Goal: Use online tool/utility: Utilize a website feature to perform a specific function

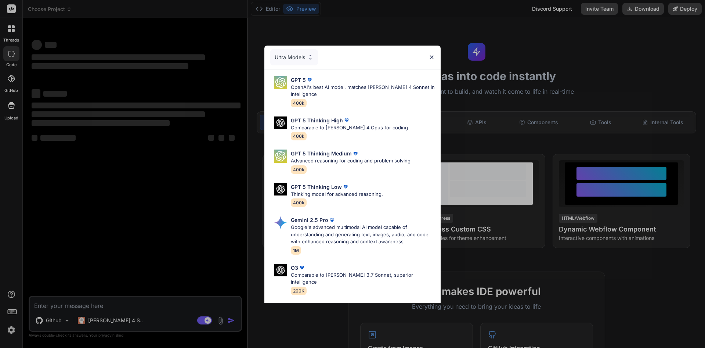
click at [145, 307] on div "Ultra Models GPT 5 OpenAI's best AI model, matches [PERSON_NAME] 4 Sonnet in In…" at bounding box center [352, 174] width 705 height 348
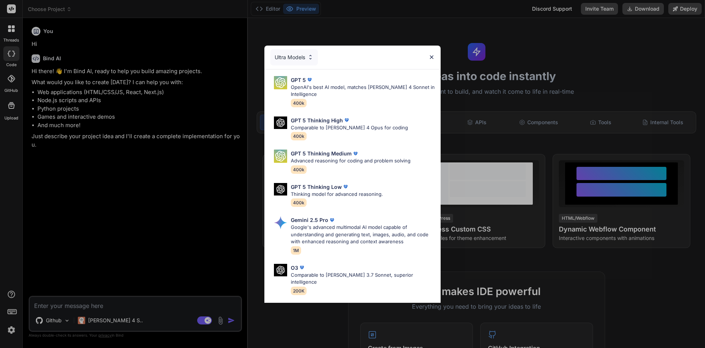
type textarea "x"
click at [80, 304] on div "Ultra Models GPT 5 OpenAI's best AI model, matches [PERSON_NAME] 4 Sonnet in In…" at bounding box center [352, 174] width 705 height 348
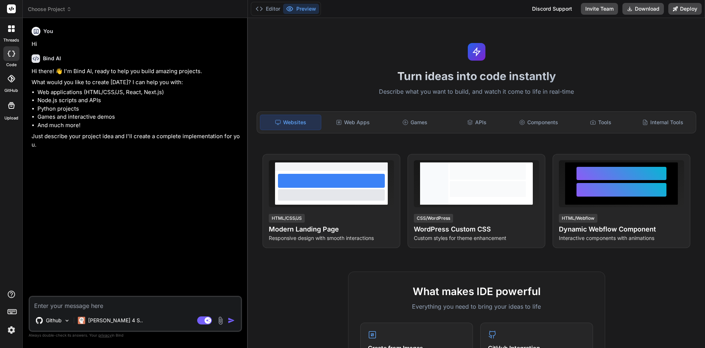
click at [81, 304] on textarea at bounding box center [135, 303] width 211 height 13
paste textarea "This is an excellent start! The information you've provided, combined with your…"
type textarea "This is an excellent start! The information you've provided, combined with your…"
type textarea "x"
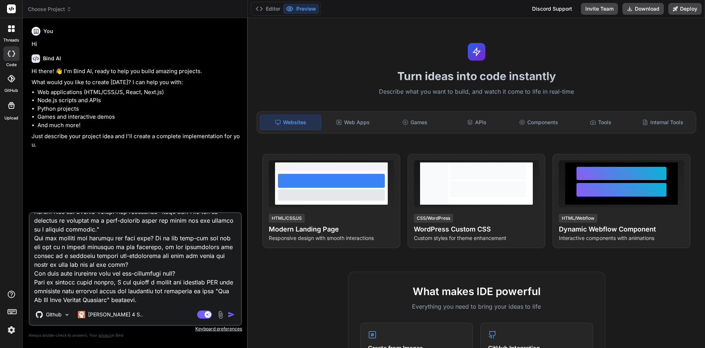
type textarea "This is an excellent start! The information you've provided, combined with your…"
click at [231, 318] on div "Agent Mode. When this toggle is activated, AI automatically makes decisions, re…" at bounding box center [217, 314] width 42 height 9
click at [231, 314] on img "button" at bounding box center [231, 314] width 7 height 7
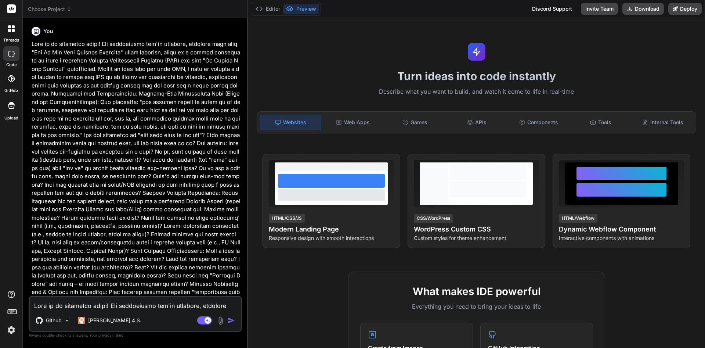
scroll to position [159, 0]
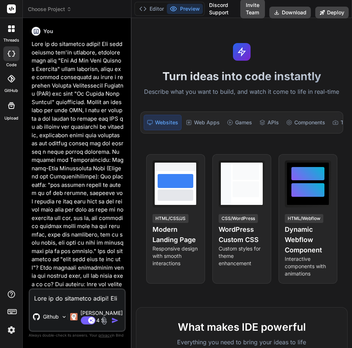
type textarea "x"
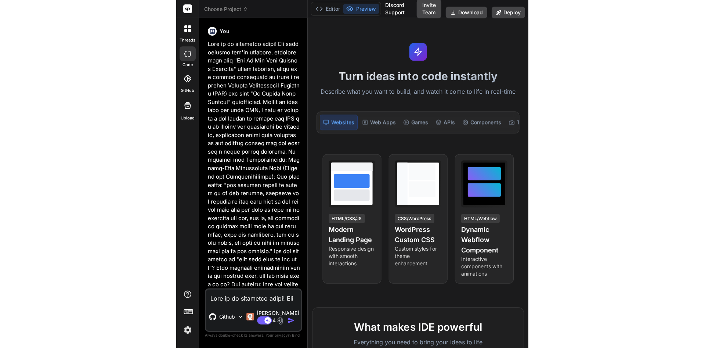
scroll to position [126, 0]
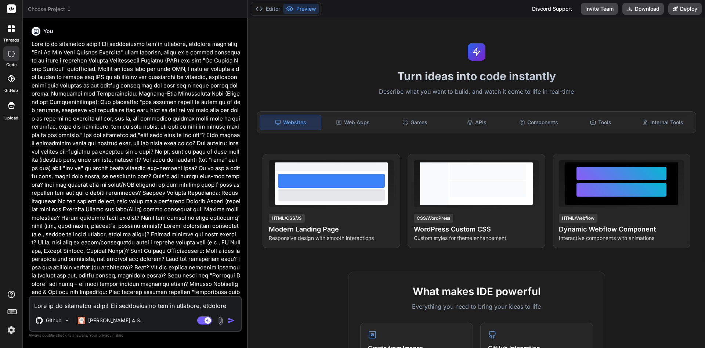
click at [239, 98] on p at bounding box center [136, 255] width 209 height 430
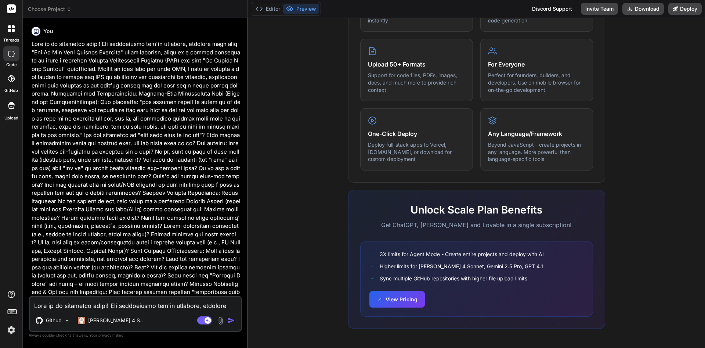
scroll to position [0, 0]
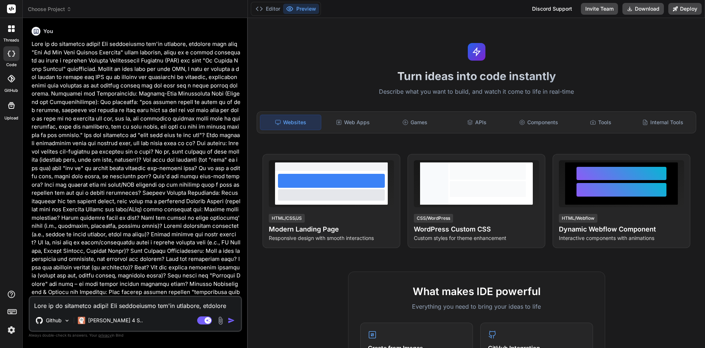
click at [309, 120] on div "Websites" at bounding box center [290, 122] width 61 height 15
click at [232, 319] on img "button" at bounding box center [231, 320] width 7 height 7
click at [227, 147] on p at bounding box center [136, 255] width 209 height 430
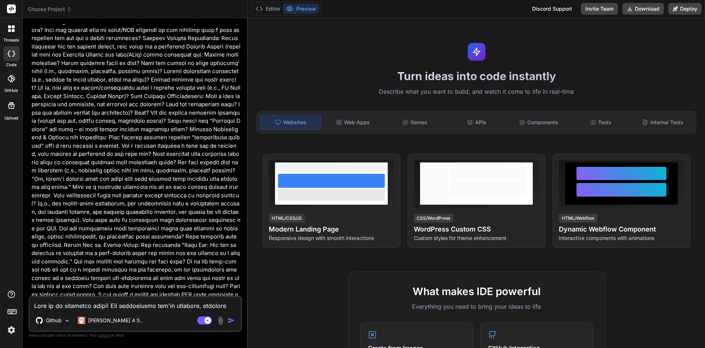
scroll to position [466, 0]
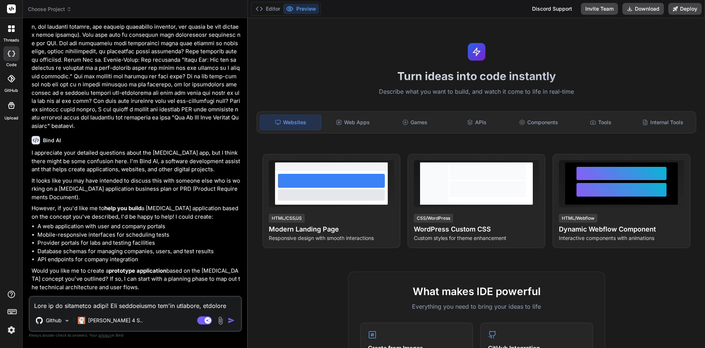
click at [149, 308] on textarea at bounding box center [135, 303] width 211 height 13
click at [145, 302] on textarea at bounding box center [135, 303] width 211 height 13
type textarea "Y"
type textarea "x"
type textarea "YE"
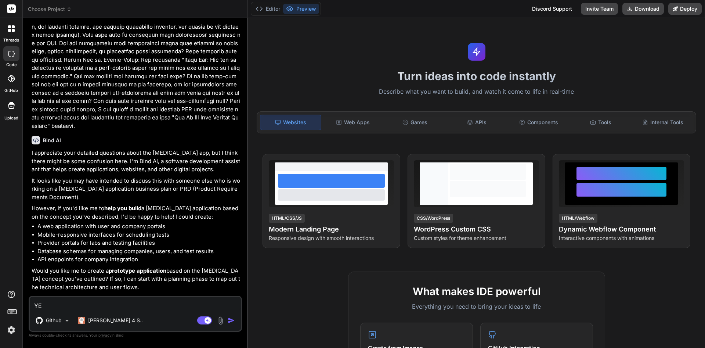
type textarea "x"
type textarea "YEs"
type textarea "x"
type textarea "YE"
type textarea "x"
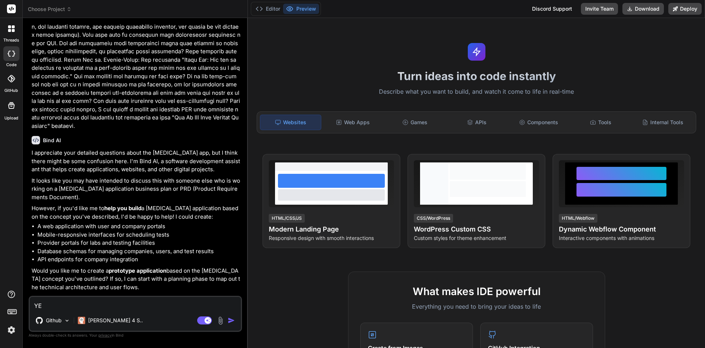
type textarea "Y"
type textarea "x"
type textarea "Ye"
type textarea "x"
type textarea "Yes"
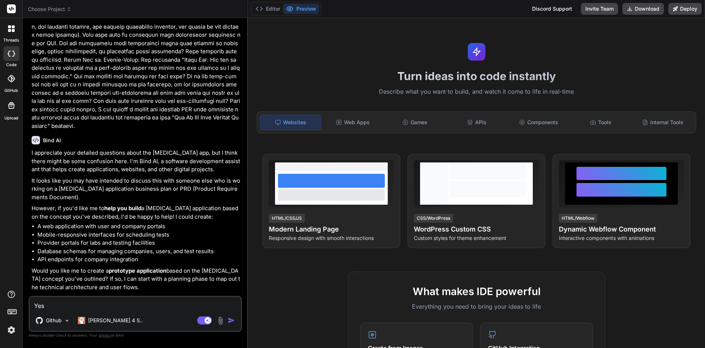
type textarea "x"
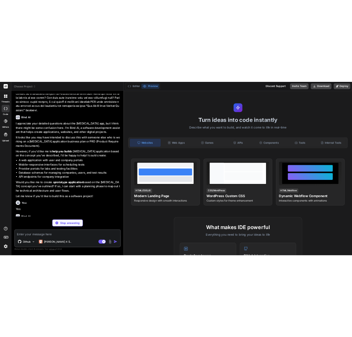
scroll to position [568, 0]
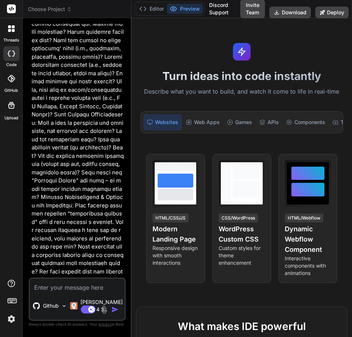
type textarea "x"
